Goal: Information Seeking & Learning: Learn about a topic

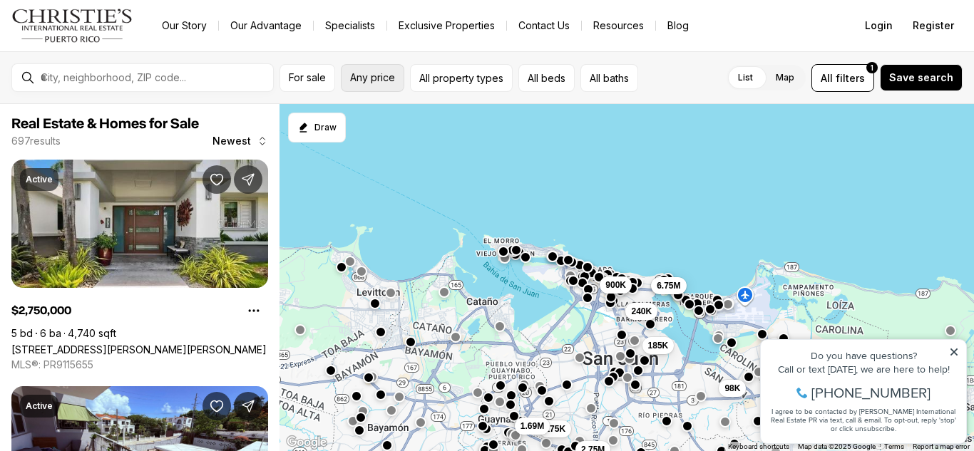
click at [368, 88] on button "Any price" at bounding box center [372, 78] width 63 height 28
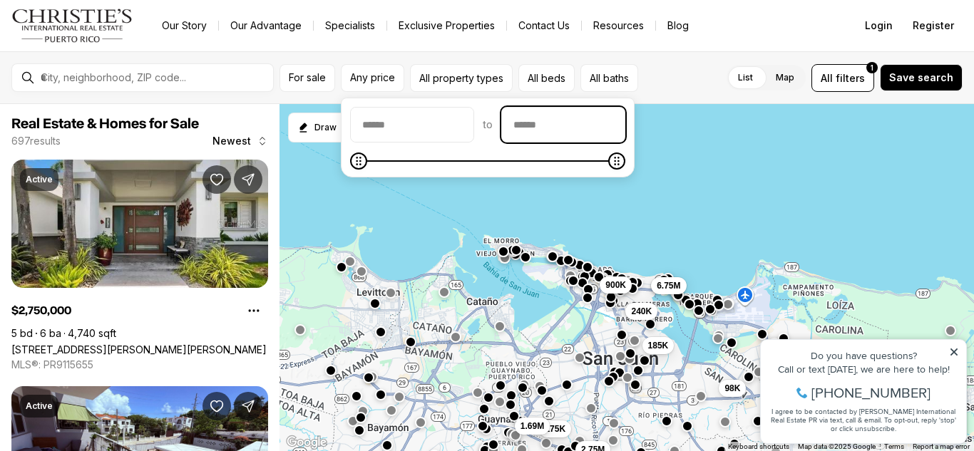
click at [537, 130] on input "priceMax" at bounding box center [563, 125] width 123 height 34
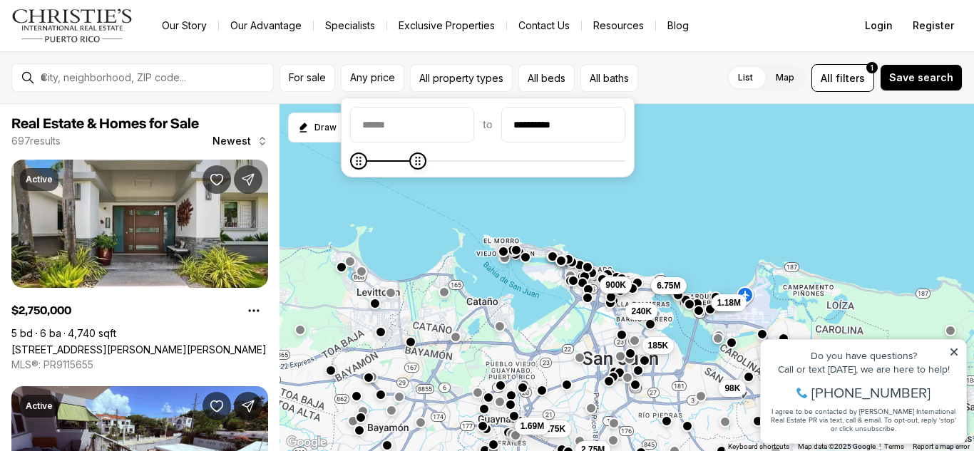
click at [419, 167] on icon "Maximum" at bounding box center [417, 160] width 11 height 11
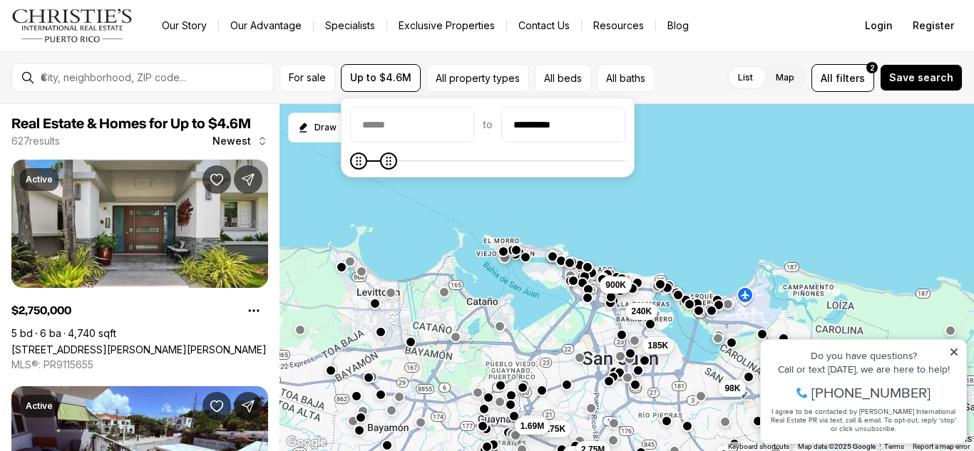
click at [384, 165] on icon "Maximum" at bounding box center [388, 160] width 11 height 11
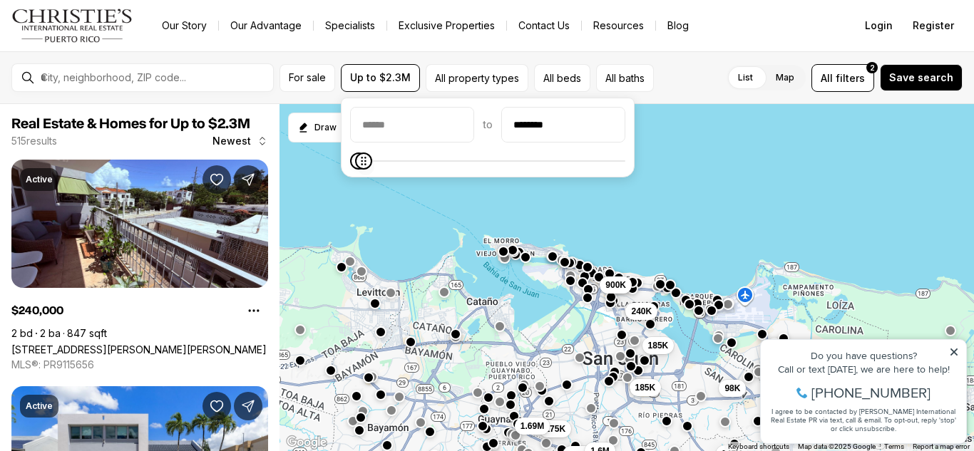
type input "********"
click at [358, 164] on icon "Maximum" at bounding box center [363, 160] width 11 height 11
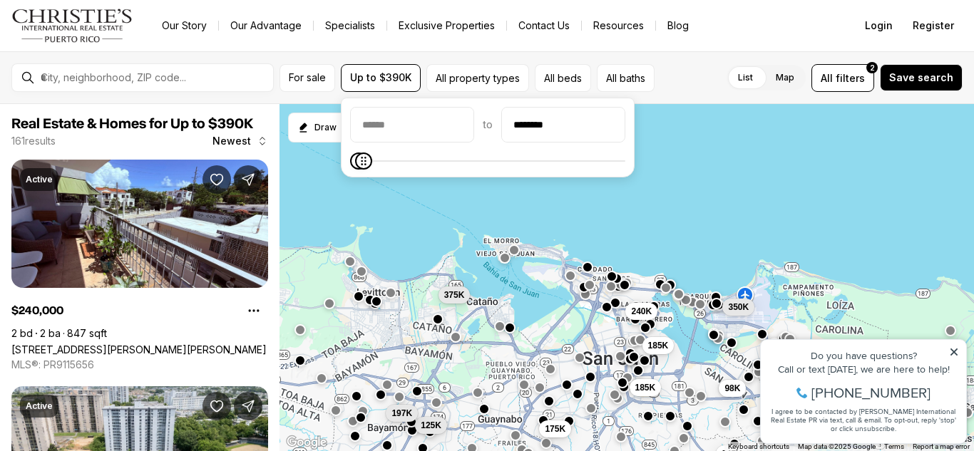
click at [784, 151] on div "185K 270K 185K 195K 245K 98K 240K 350K 175K 125K 375K 197K" at bounding box center [626, 278] width 694 height 348
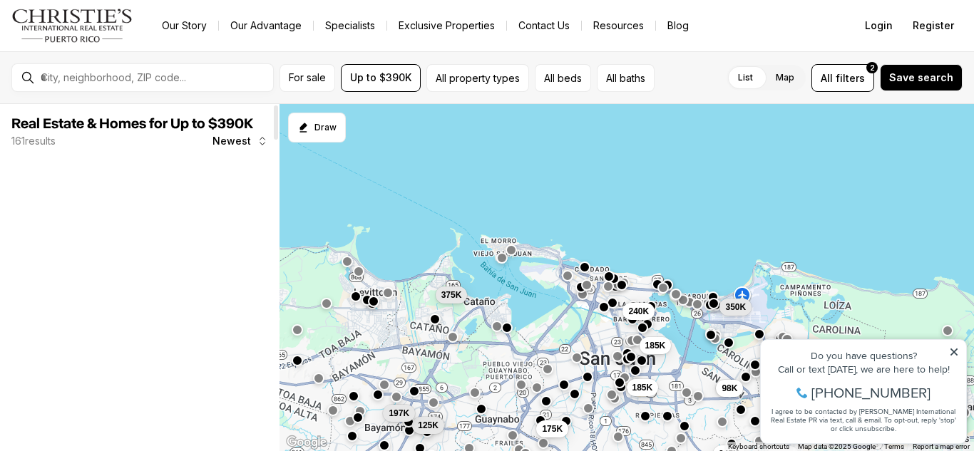
click at [101, 265] on div at bounding box center [139, 224] width 257 height 128
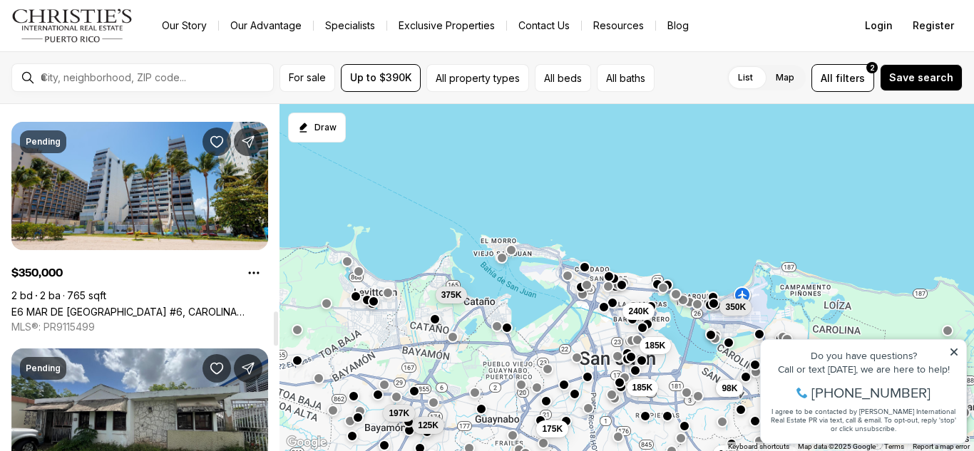
scroll to position [2053, 0]
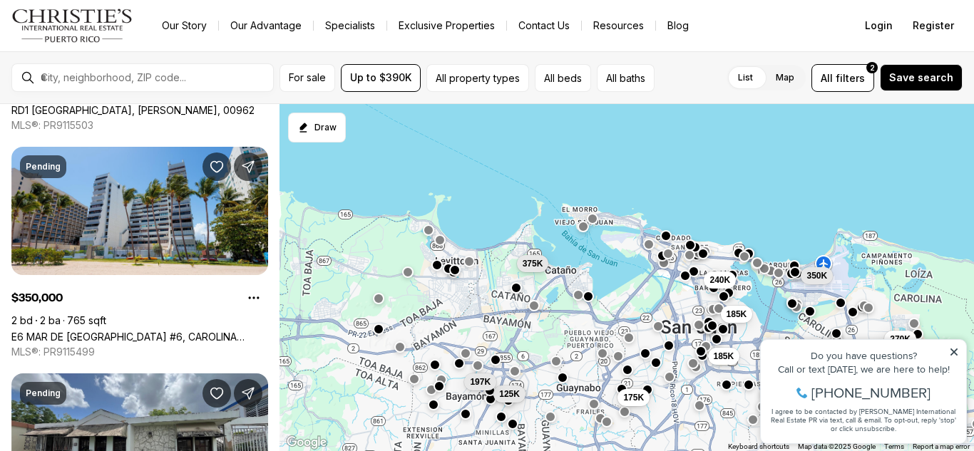
drag, startPoint x: 468, startPoint y: 215, endPoint x: 559, endPoint y: 177, distance: 97.8
click at [559, 177] on div "185K 270K 185K 195K 245K 98K 240K 350K 175K 125K 375K 197K" at bounding box center [626, 278] width 694 height 348
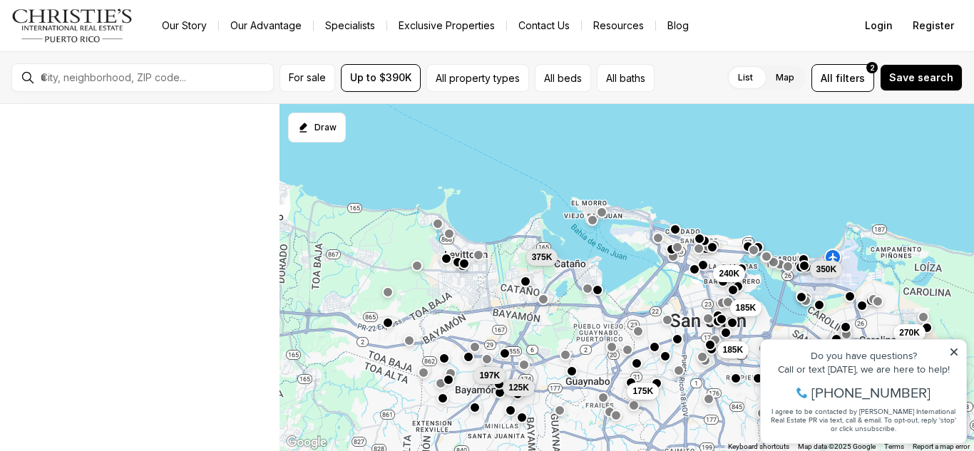
scroll to position [705, 0]
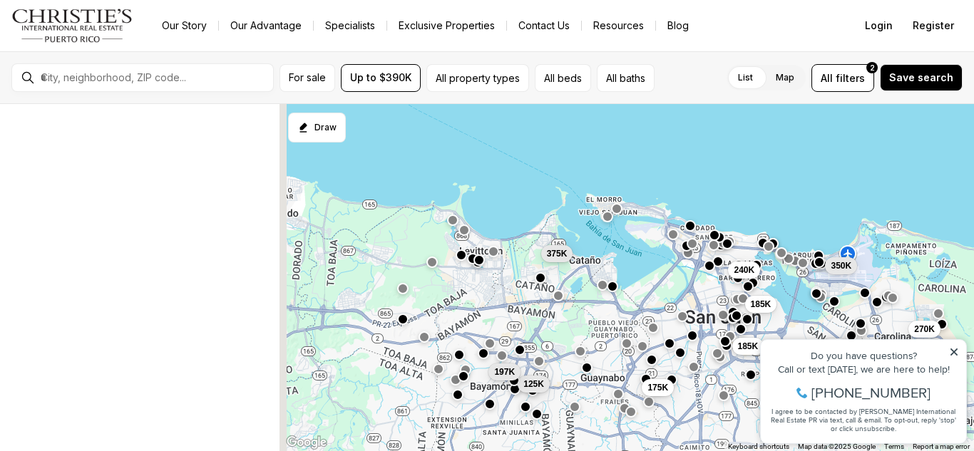
drag, startPoint x: 423, startPoint y: 166, endPoint x: 501, endPoint y: 153, distance: 79.5
click at [501, 153] on div "185K 270K 185K 195K 245K 98K 240K 350K 175K 125K 375K 197K" at bounding box center [626, 278] width 694 height 348
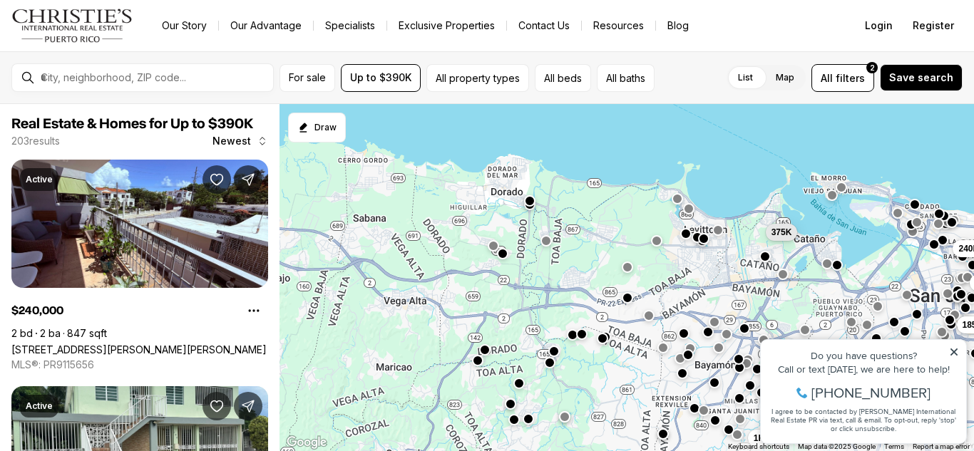
drag, startPoint x: 393, startPoint y: 165, endPoint x: 584, endPoint y: 148, distance: 191.8
click at [584, 148] on div "185K 270K 185K 195K 245K 98K 240K 350K 175K 375K 240K 1K" at bounding box center [626, 278] width 694 height 348
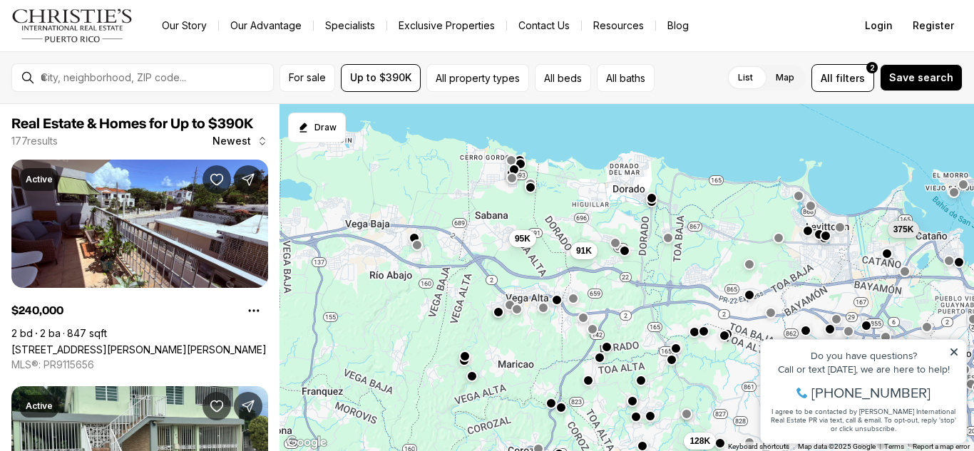
drag, startPoint x: 423, startPoint y: 136, endPoint x: 546, endPoint y: 134, distance: 123.3
click at [546, 134] on div "185K 185K 240K 175K 125K 375K 240K 1K 189K 128K 95K 91K" at bounding box center [626, 278] width 694 height 348
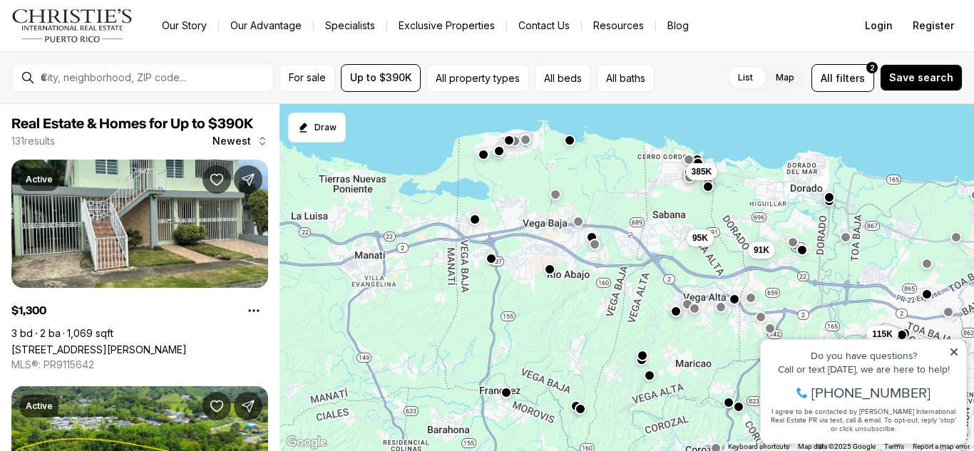
drag, startPoint x: 390, startPoint y: 143, endPoint x: 575, endPoint y: 140, distance: 185.4
click at [575, 140] on button "button" at bounding box center [569, 140] width 11 height 11
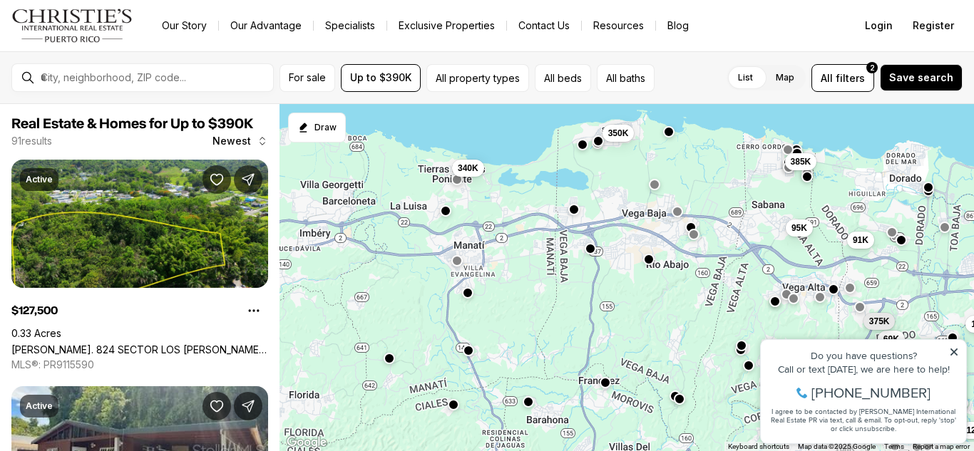
drag, startPoint x: 393, startPoint y: 145, endPoint x: 498, endPoint y: 135, distance: 105.3
click at [496, 136] on div "225K 115K 69K 247K 128K 385K 95K 91K 375K 350K 168K 340K" at bounding box center [626, 278] width 694 height 348
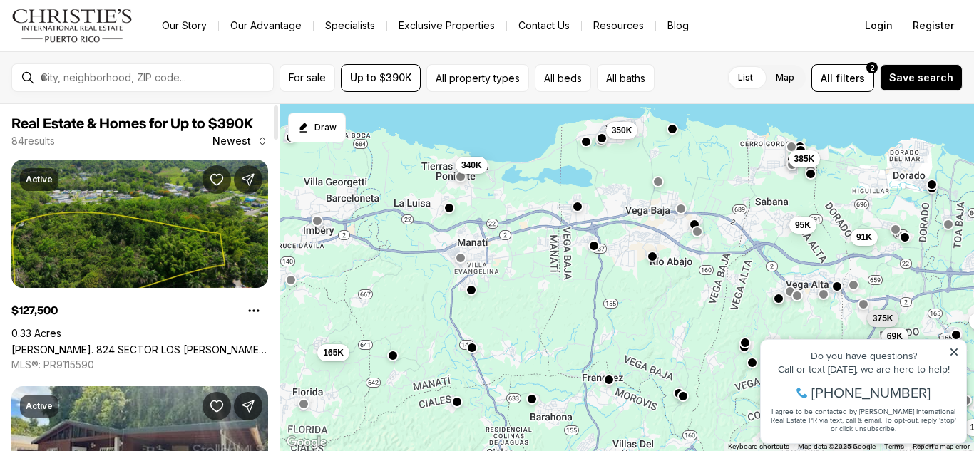
click at [215, 344] on link "[PERSON_NAME]. 824 SECTOR LOS [PERSON_NAME]. [GEOGRAPHIC_DATA][PERSON_NAME], [G…" at bounding box center [139, 350] width 257 height 12
